Goal: Task Accomplishment & Management: Use online tool/utility

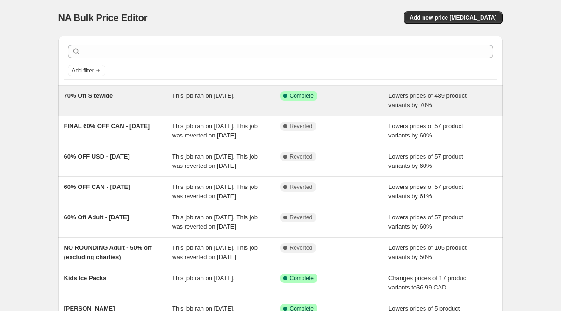
click at [160, 105] on div "70% Off Sitewide" at bounding box center [118, 100] width 108 height 19
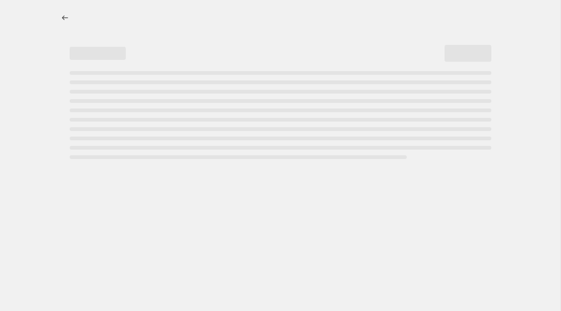
select select "percentage"
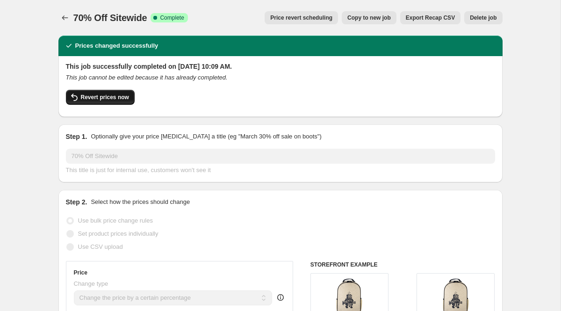
click at [95, 100] on span "Revert prices now" at bounding box center [105, 97] width 48 height 7
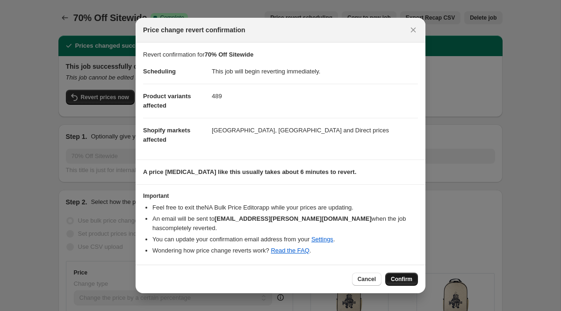
click at [402, 275] on span "Confirm" at bounding box center [402, 278] width 22 height 7
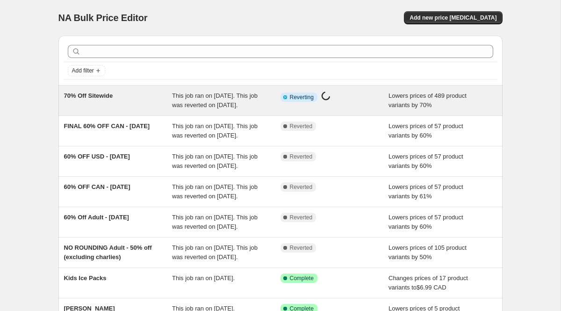
click at [156, 105] on div "70% Off Sitewide" at bounding box center [118, 100] width 108 height 19
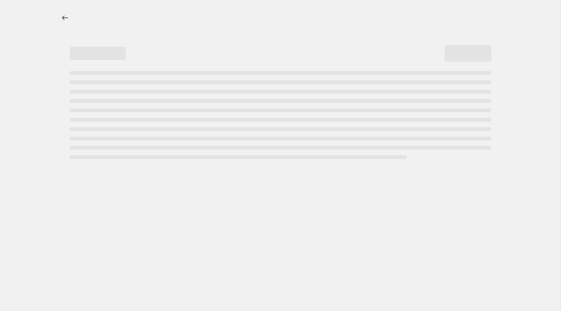
select select "percentage"
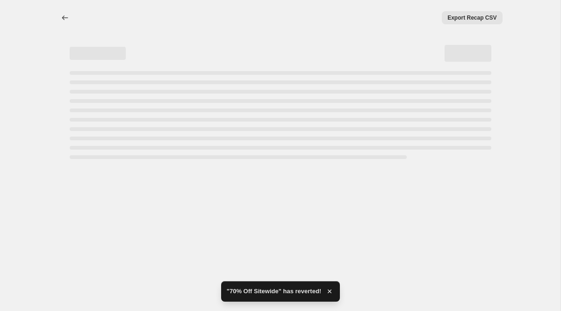
select select "percentage"
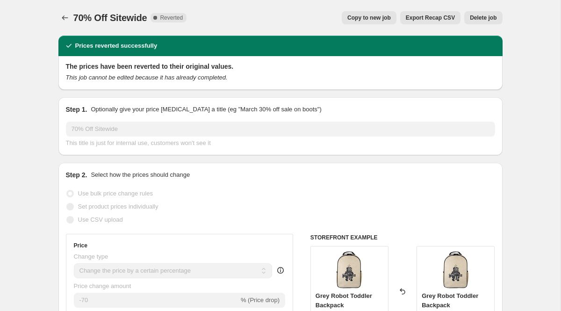
click at [60, 19] on icon "Price change jobs" at bounding box center [64, 17] width 9 height 9
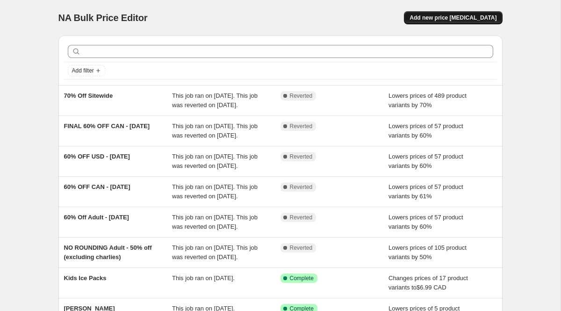
click at [471, 19] on span "Add new price [MEDICAL_DATA]" at bounding box center [453, 17] width 87 height 7
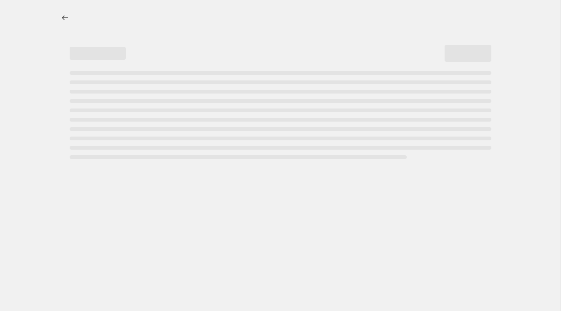
select select "percentage"
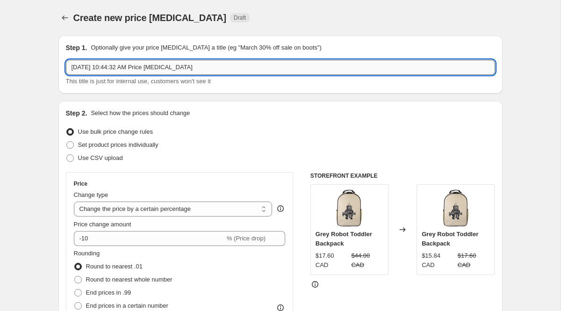
click at [125, 72] on input "Oct 3, 2025, 10:44:32 AM Price change job" at bounding box center [280, 67] width 429 height 15
click at [95, 68] on input "70% OFf Sitewide 02" at bounding box center [280, 67] width 429 height 15
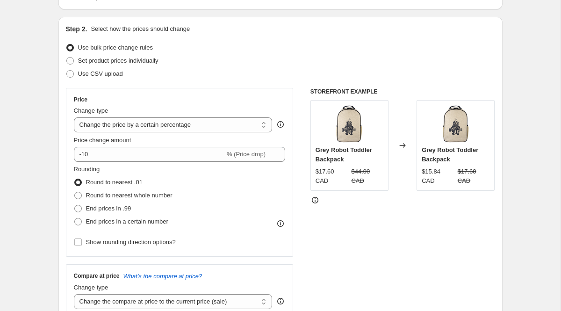
scroll to position [94, 0]
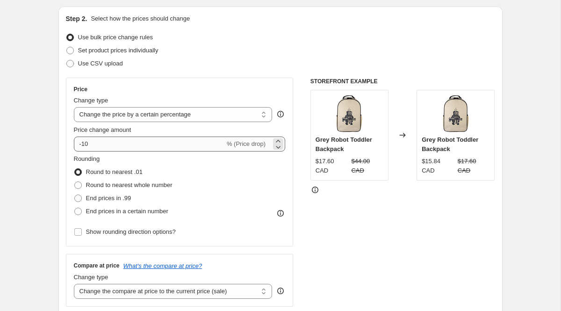
type input "70% OFF Sitewide 02"
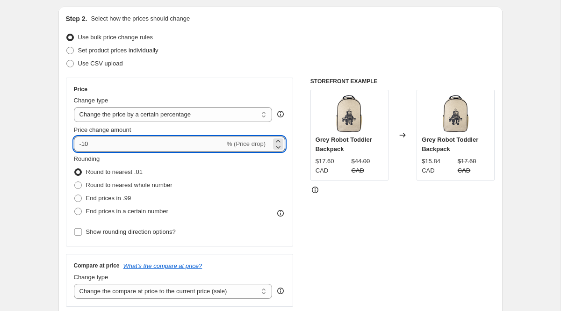
click at [106, 145] on input "-10" at bounding box center [149, 144] width 151 height 15
type input "-1"
type input "-70"
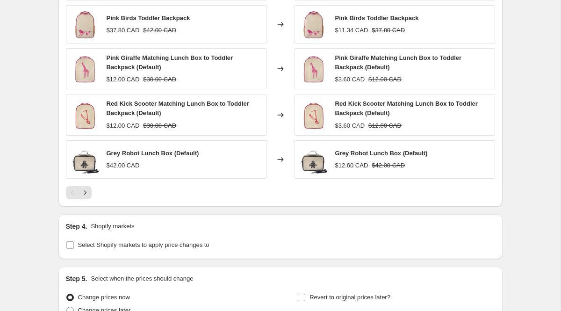
scroll to position [653, 0]
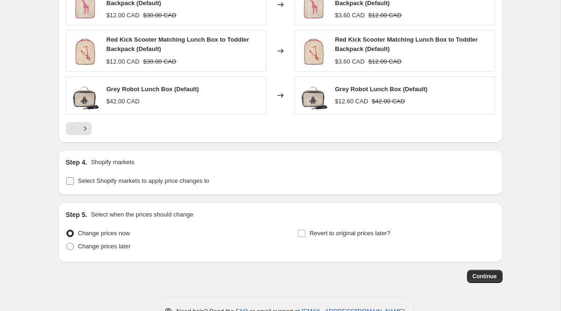
click at [98, 181] on span "Select Shopify markets to apply price changes to" at bounding box center [143, 180] width 131 height 7
click at [74, 181] on input "Select Shopify markets to apply price changes to" at bounding box center [69, 180] width 7 height 7
checkbox input "true"
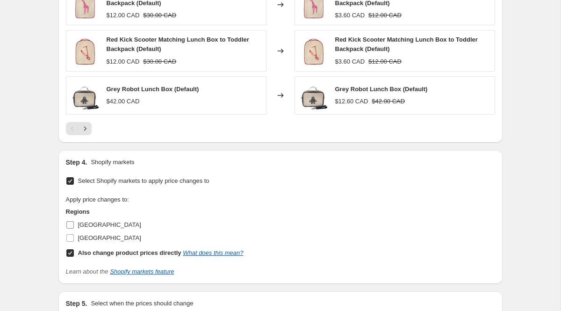
click at [86, 224] on span "[GEOGRAPHIC_DATA]" at bounding box center [109, 224] width 63 height 7
click at [74, 224] on input "[GEOGRAPHIC_DATA]" at bounding box center [69, 224] width 7 height 7
checkbox input "true"
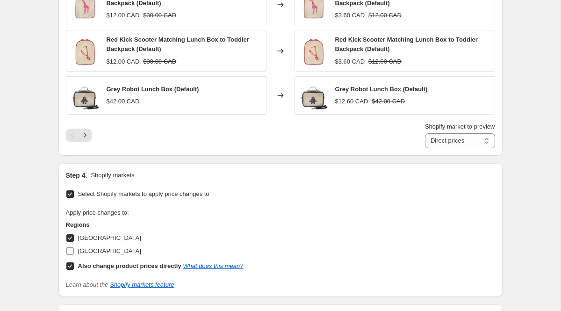
click at [98, 248] on span "[GEOGRAPHIC_DATA]" at bounding box center [109, 250] width 63 height 7
click at [74, 248] on input "[GEOGRAPHIC_DATA]" at bounding box center [69, 250] width 7 height 7
checkbox input "true"
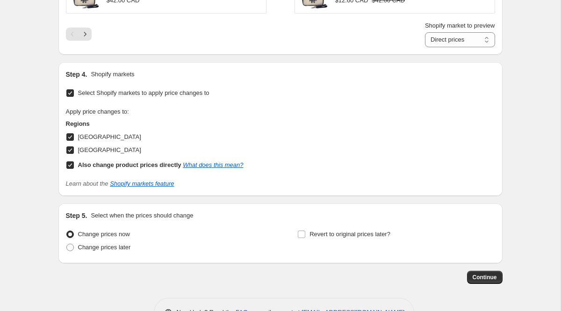
scroll to position [784, 0]
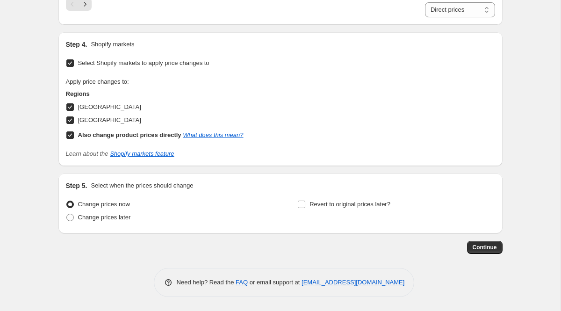
click at [488, 247] on span "Continue" at bounding box center [485, 247] width 24 height 7
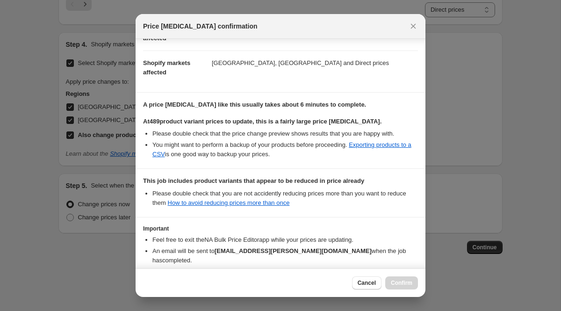
scroll to position [168, 0]
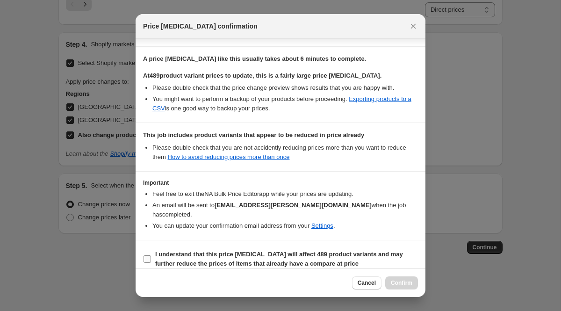
click at [202, 251] on b "I understand that this price change job will affect 489 product variants and ma…" at bounding box center [279, 259] width 248 height 16
click at [151, 255] on input "I understand that this price change job will affect 489 product variants and ma…" at bounding box center [147, 258] width 7 height 7
checkbox input "true"
click at [404, 289] on div "Cancel Confirm" at bounding box center [281, 282] width 290 height 29
click at [408, 284] on span "Confirm" at bounding box center [402, 282] width 22 height 7
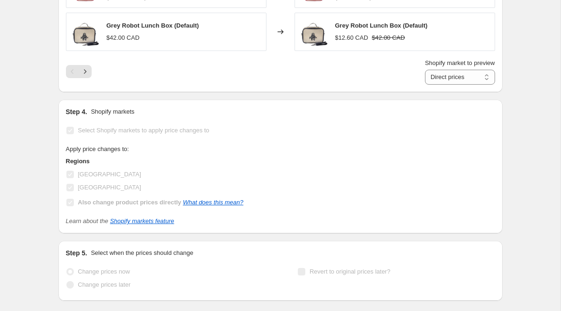
scroll to position [809, 0]
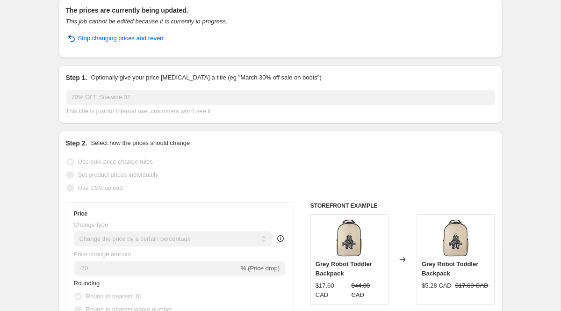
scroll to position [0, 0]
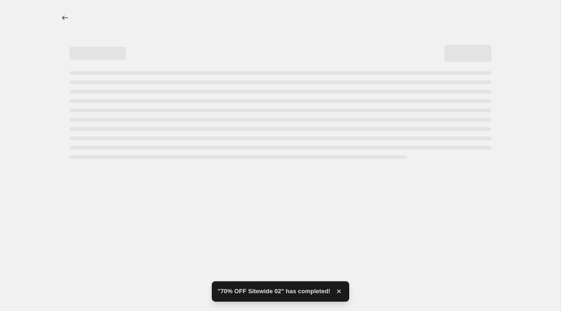
select select "percentage"
